Goal: Check status: Check status

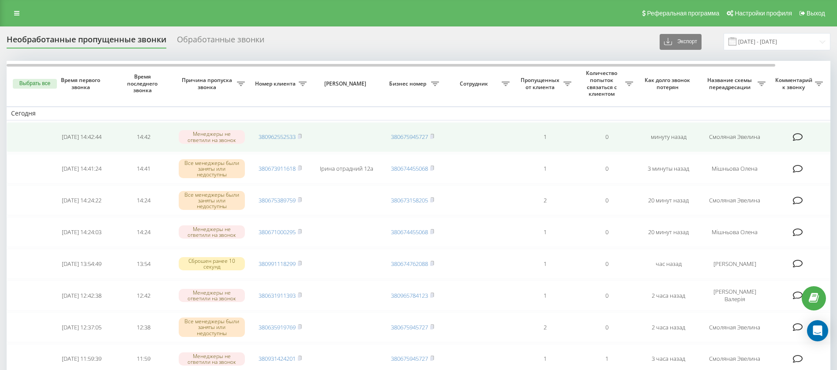
drag, startPoint x: 0, startPoint y: 0, endPoint x: 323, endPoint y: 122, distance: 344.9
click at [277, 137] on link "380962552533" at bounding box center [277, 137] width 37 height 8
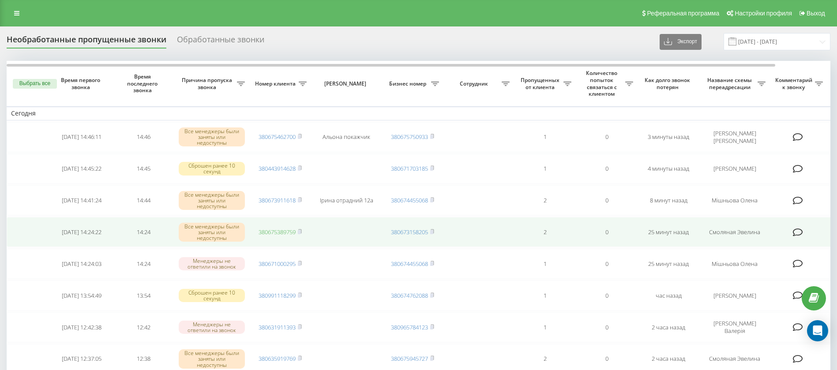
click at [276, 233] on link "380675389759" at bounding box center [277, 232] width 37 height 8
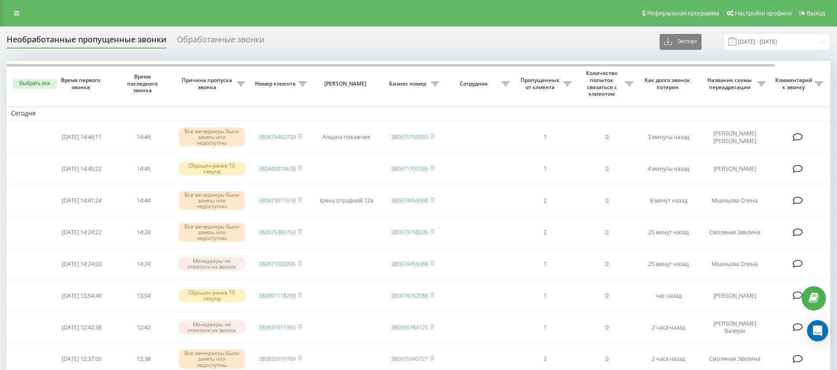
scroll to position [9, 0]
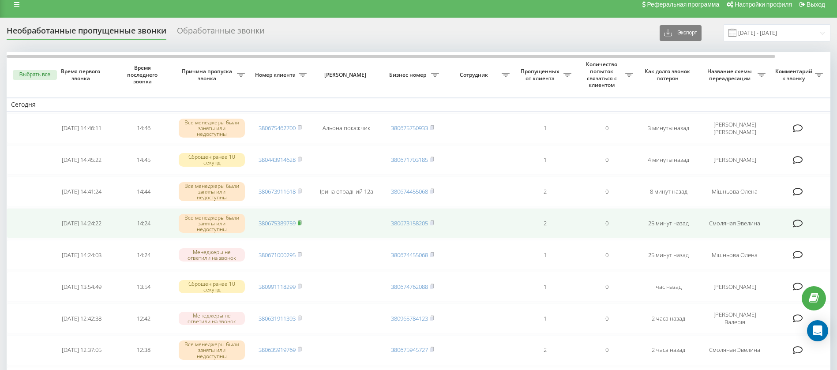
click at [301, 223] on icon at bounding box center [300, 222] width 4 height 5
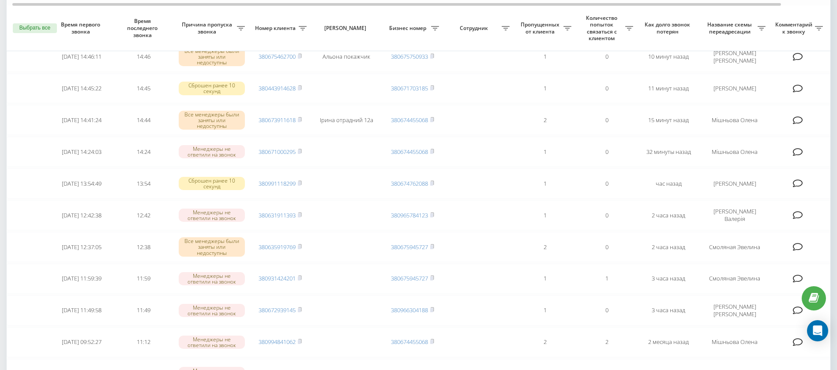
scroll to position [99, 0]
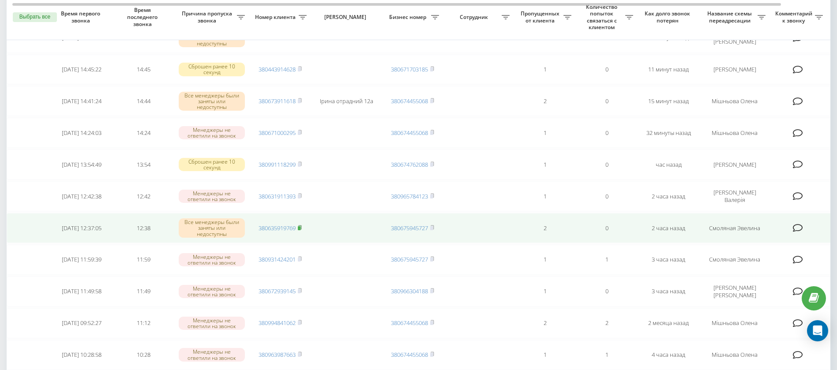
click at [300, 228] on rect at bounding box center [299, 228] width 3 height 4
click at [301, 228] on rect at bounding box center [299, 228] width 3 height 4
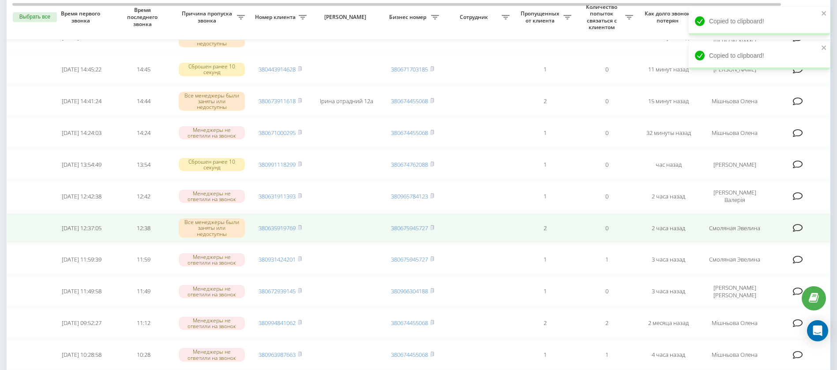
drag, startPoint x: 266, startPoint y: 232, endPoint x: 290, endPoint y: 215, distance: 29.4
click at [267, 232] on link "380635919769" at bounding box center [277, 228] width 37 height 8
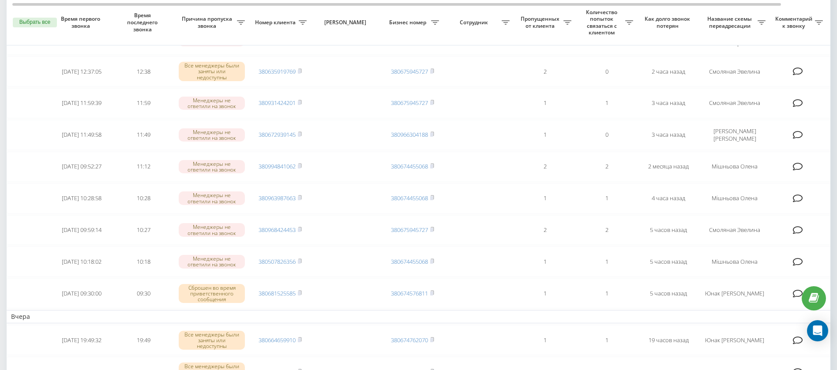
scroll to position [261, 0]
